Goal: Task Accomplishment & Management: Use online tool/utility

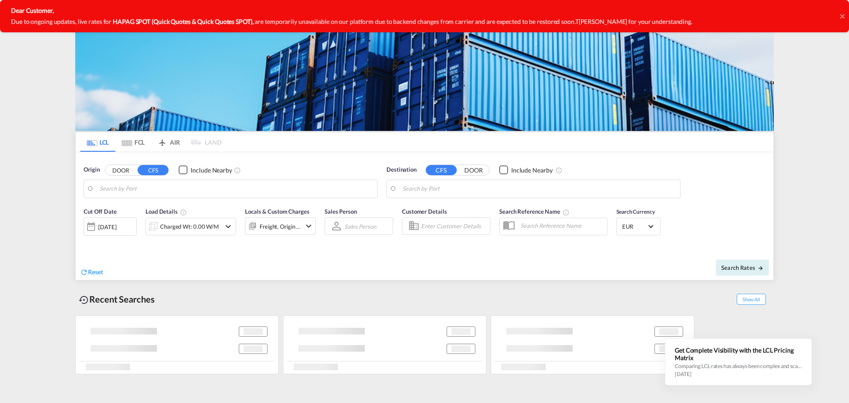
type input "Xiamen Pt, FJ, CNXMG"
type input "[GEOGRAPHIC_DATA] ([GEOGRAPHIC_DATA]), [GEOGRAPHIC_DATA]"
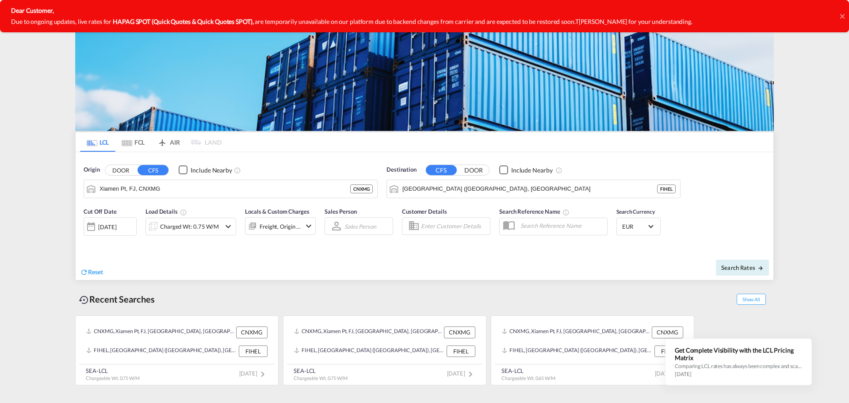
click at [842, 15] on icon at bounding box center [842, 16] width 4 height 4
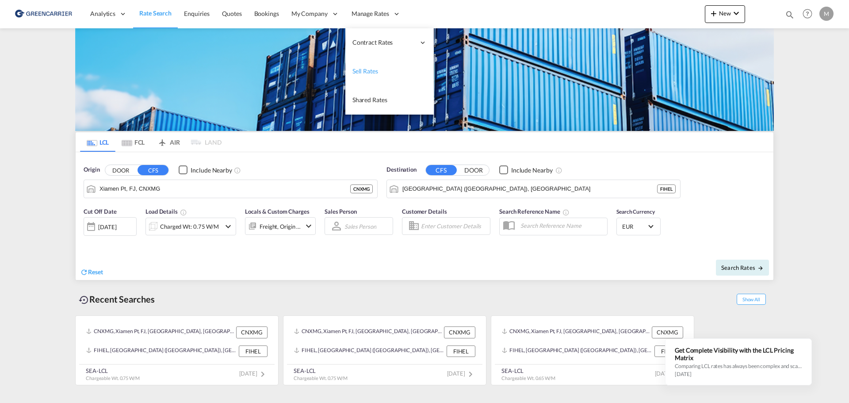
click at [376, 73] on span "Sell Rates" at bounding box center [366, 71] width 26 height 8
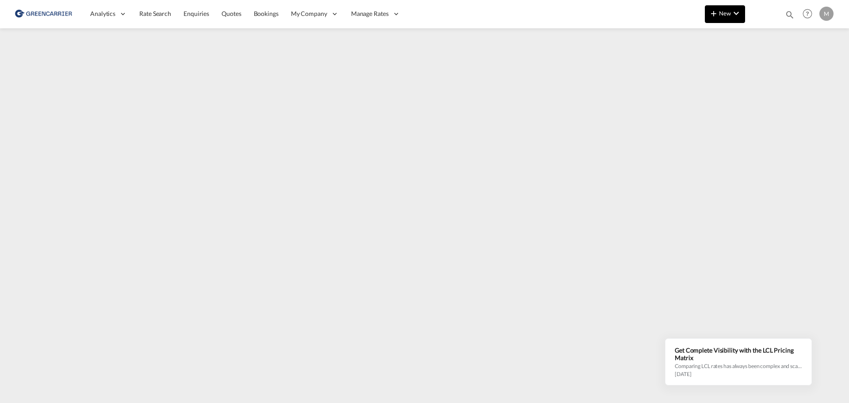
click at [717, 8] on button "New" at bounding box center [725, 14] width 40 height 18
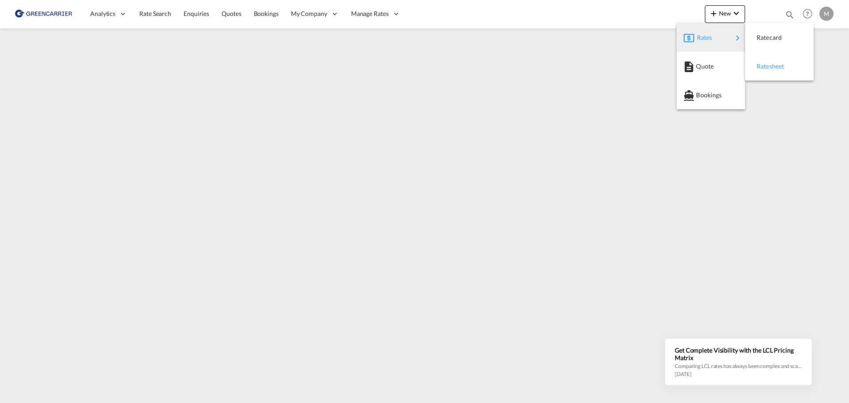
click at [767, 69] on span "Ratesheet" at bounding box center [762, 67] width 10 height 18
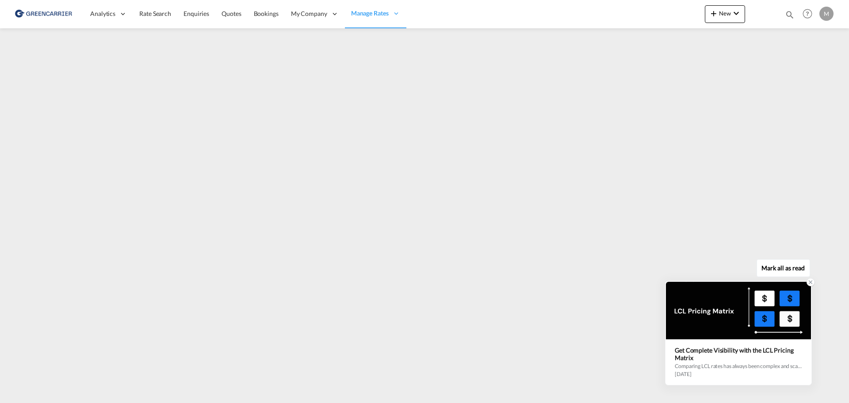
click at [809, 283] on icon at bounding box center [811, 282] width 6 height 6
